Goal: Task Accomplishment & Management: Understand process/instructions

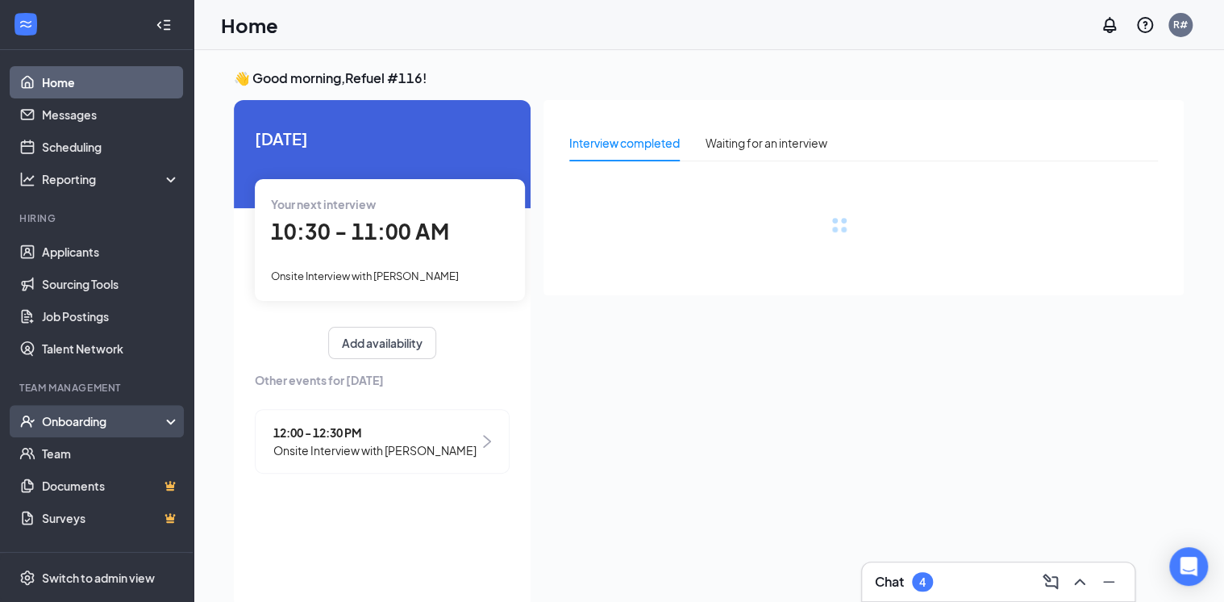
click at [67, 415] on div "Onboarding" at bounding box center [104, 421] width 124 height 16
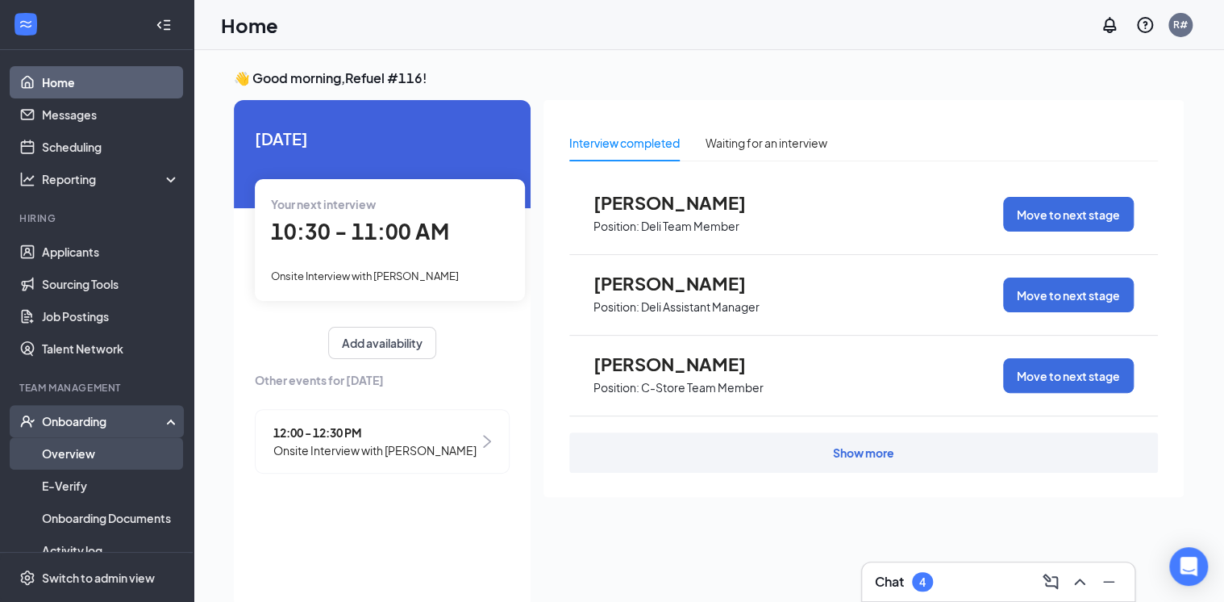
click at [60, 453] on link "Overview" at bounding box center [111, 453] width 138 height 32
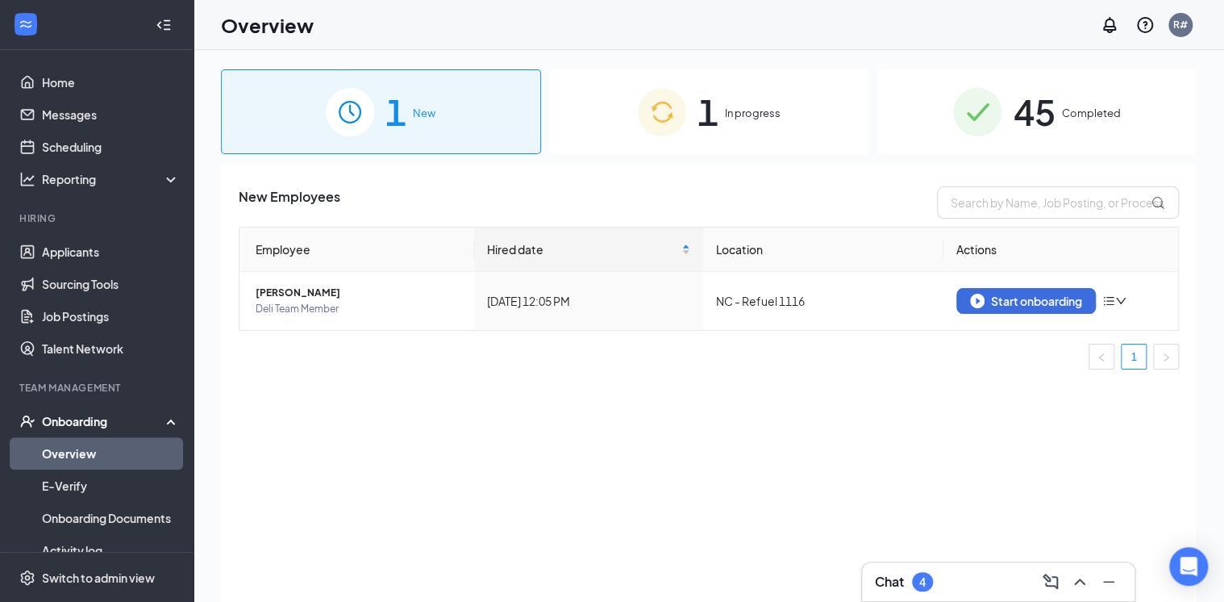
click at [745, 121] on span "In progress" at bounding box center [753, 113] width 56 height 16
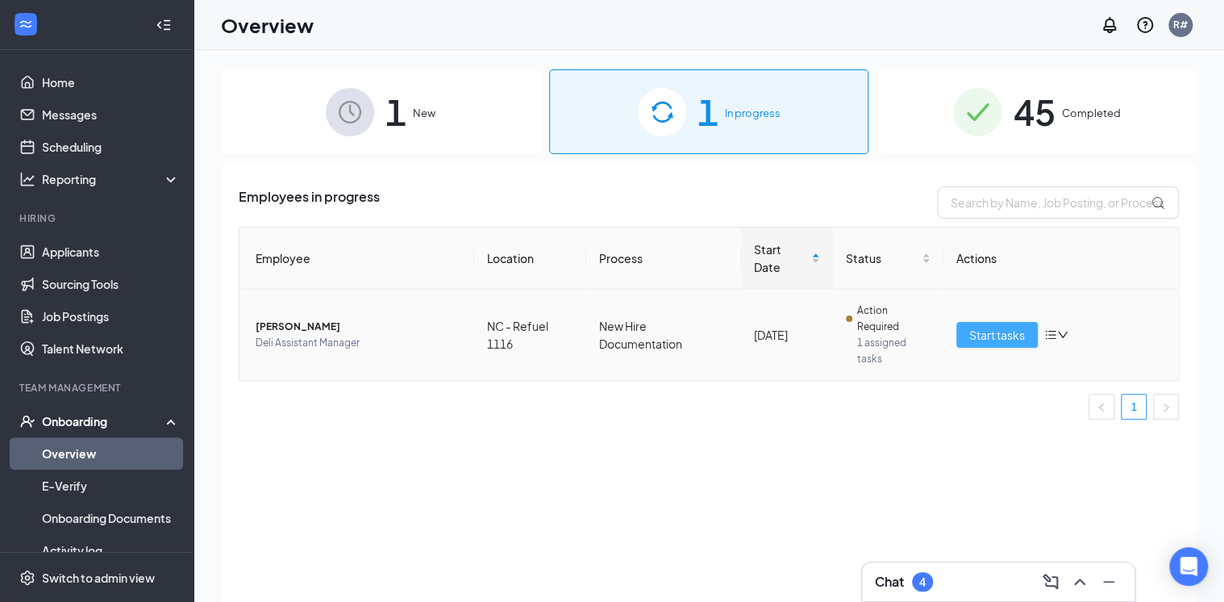
click at [977, 336] on span "Start tasks" at bounding box center [998, 335] width 56 height 18
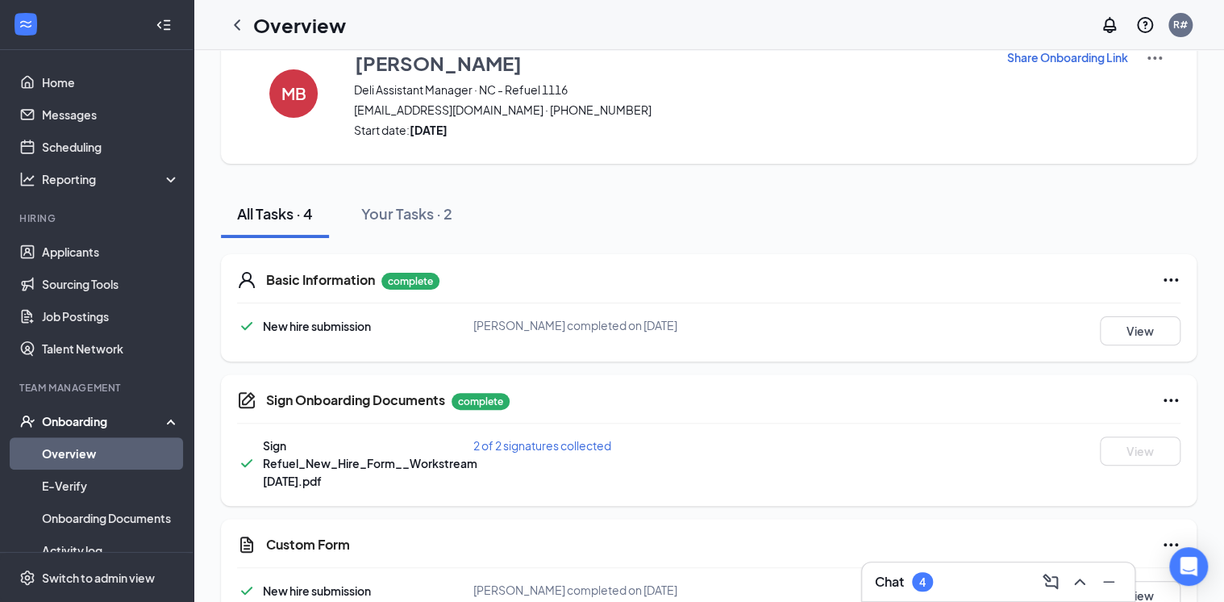
scroll to position [131, 0]
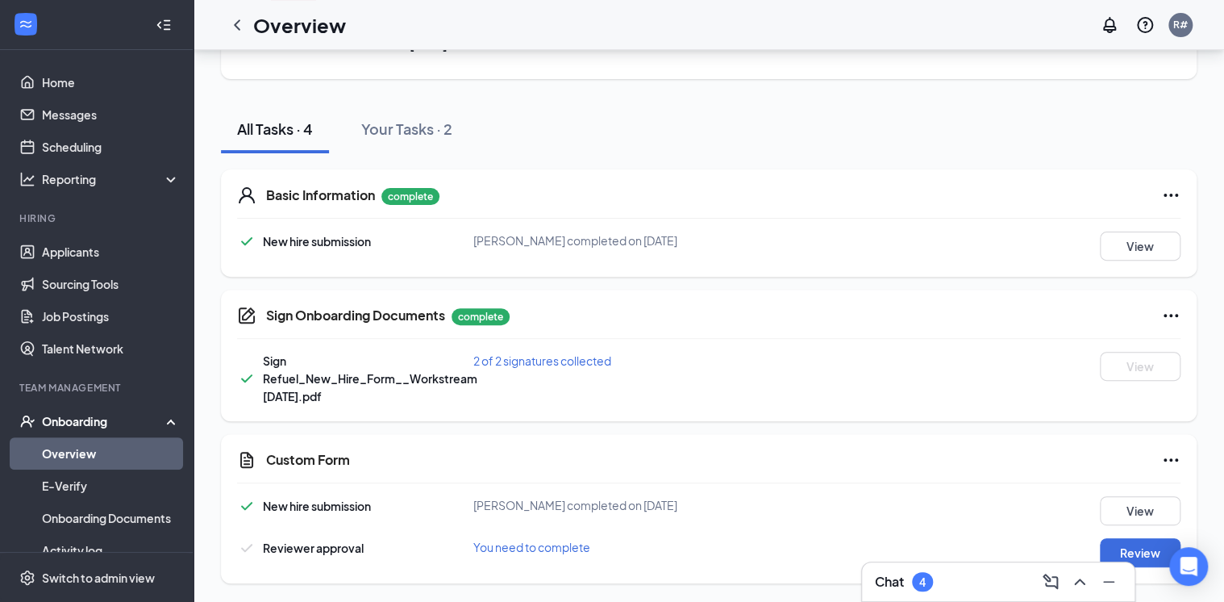
drag, startPoint x: 1187, startPoint y: 519, endPoint x: 1191, endPoint y: 542, distance: 22.8
click at [1192, 542] on div "Custom Form New hire submission [PERSON_NAME] completed on [DATE] View Reviewer…" at bounding box center [709, 508] width 976 height 149
drag, startPoint x: 1191, startPoint y: 542, endPoint x: 1152, endPoint y: 549, distance: 39.4
click at [1152, 549] on button "Review" at bounding box center [1140, 552] width 81 height 29
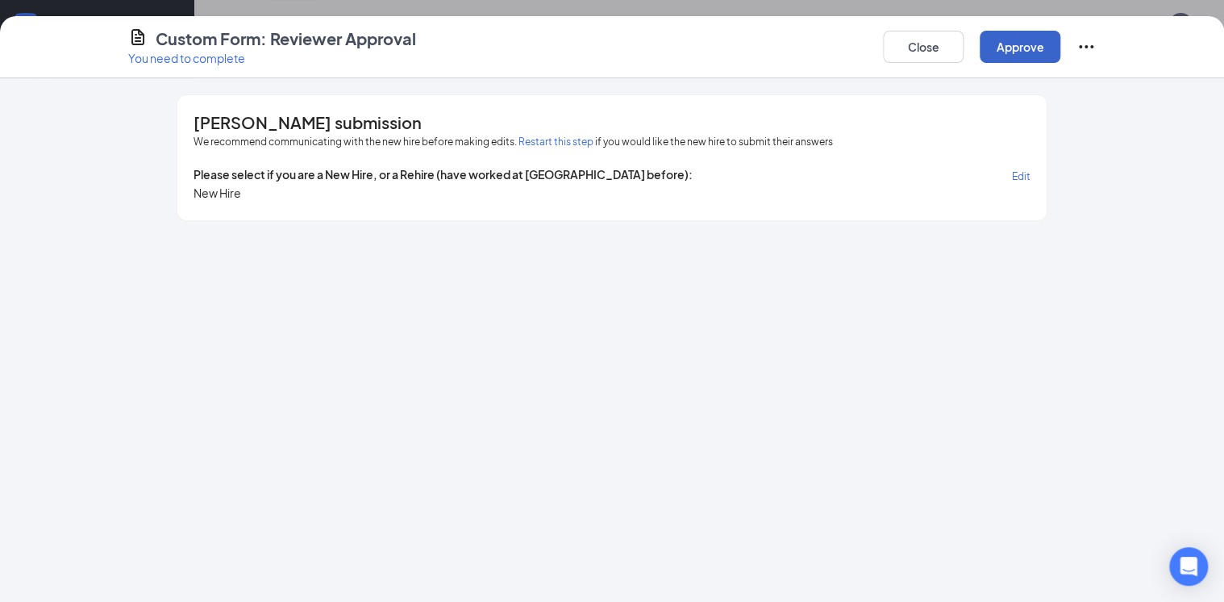
click at [1010, 48] on button "Approve" at bounding box center [1020, 47] width 81 height 32
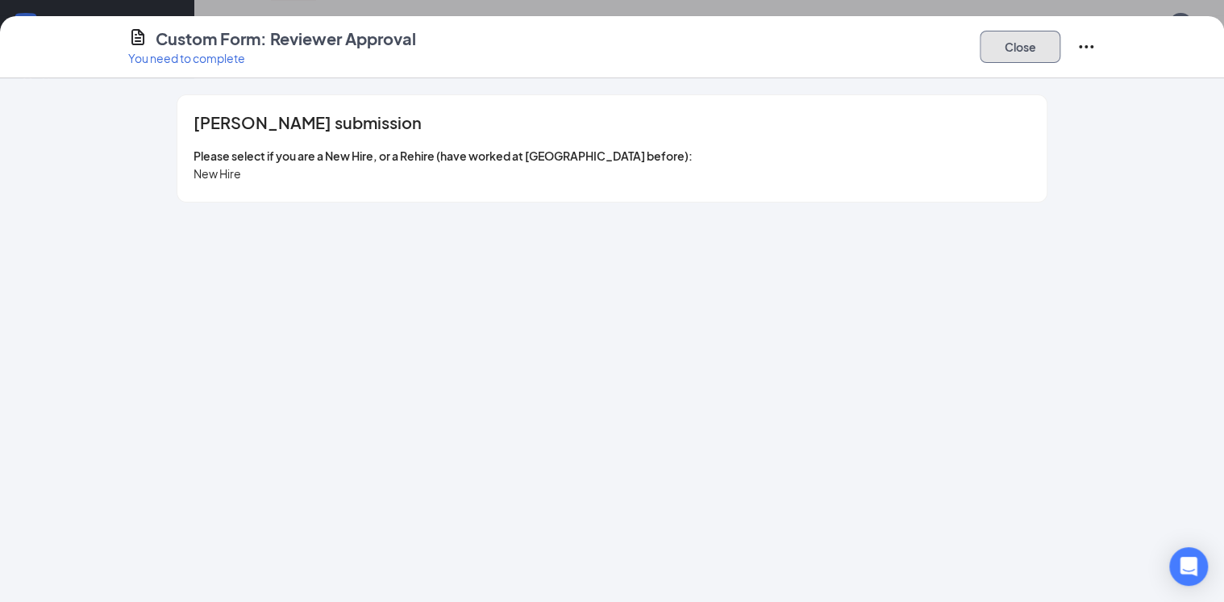
click at [1024, 39] on button "Close" at bounding box center [1020, 47] width 81 height 32
